Goal: Task Accomplishment & Management: Manage account settings

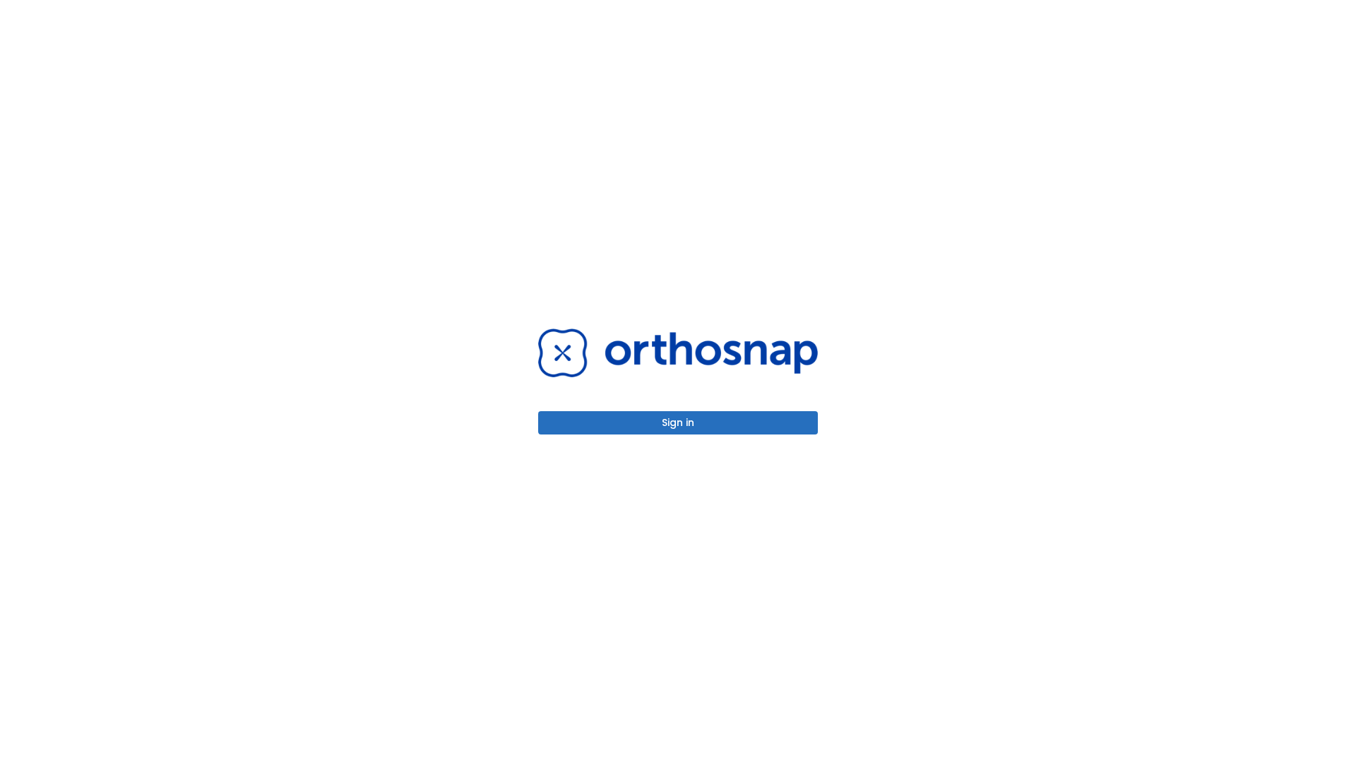
click at [678, 422] on button "Sign in" at bounding box center [678, 422] width 280 height 23
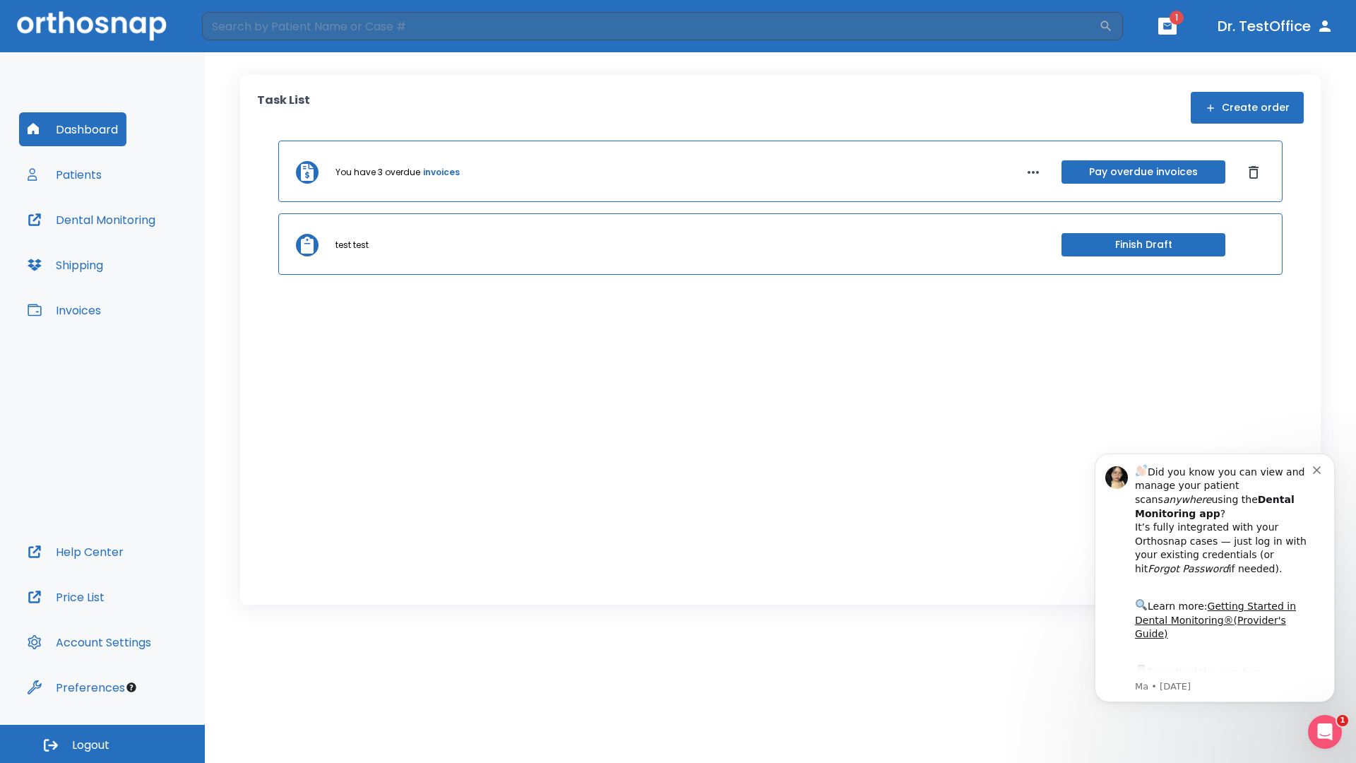
click at [102, 743] on span "Logout" at bounding box center [90, 745] width 37 height 16
